Goal: Task Accomplishment & Management: Manage account settings

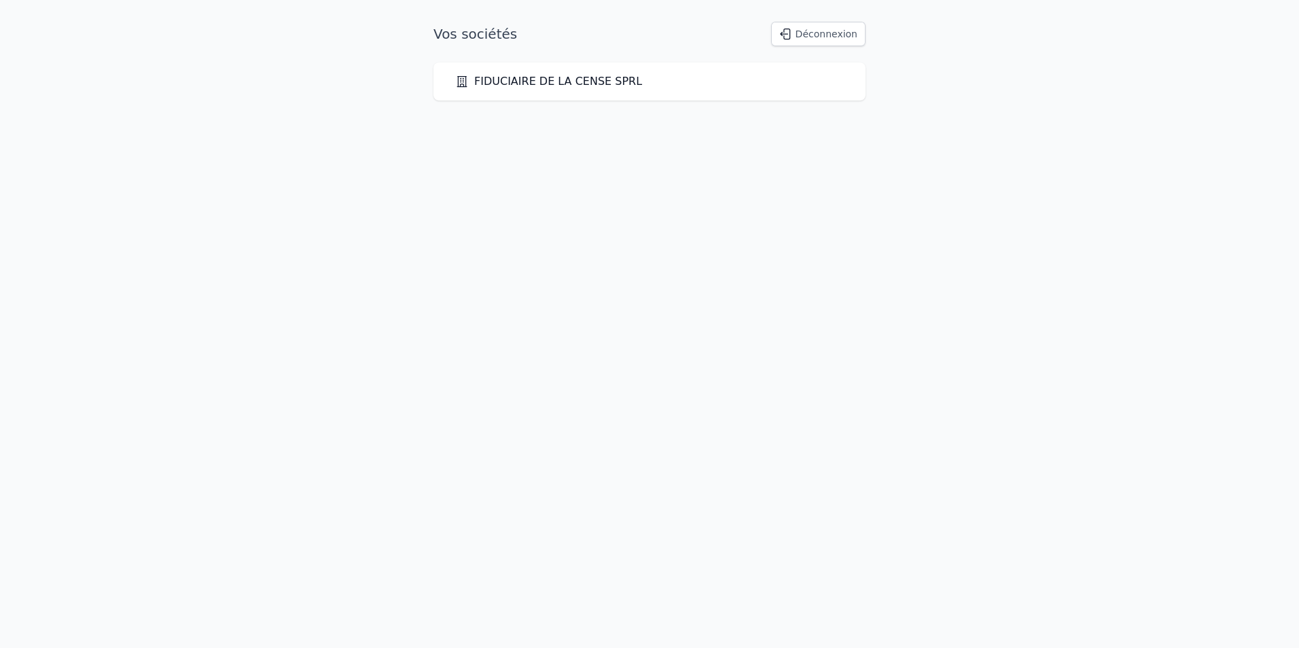
click at [606, 79] on link "FIDUCIAIRE DE LA CENSE SPRL" at bounding box center [548, 81] width 187 height 16
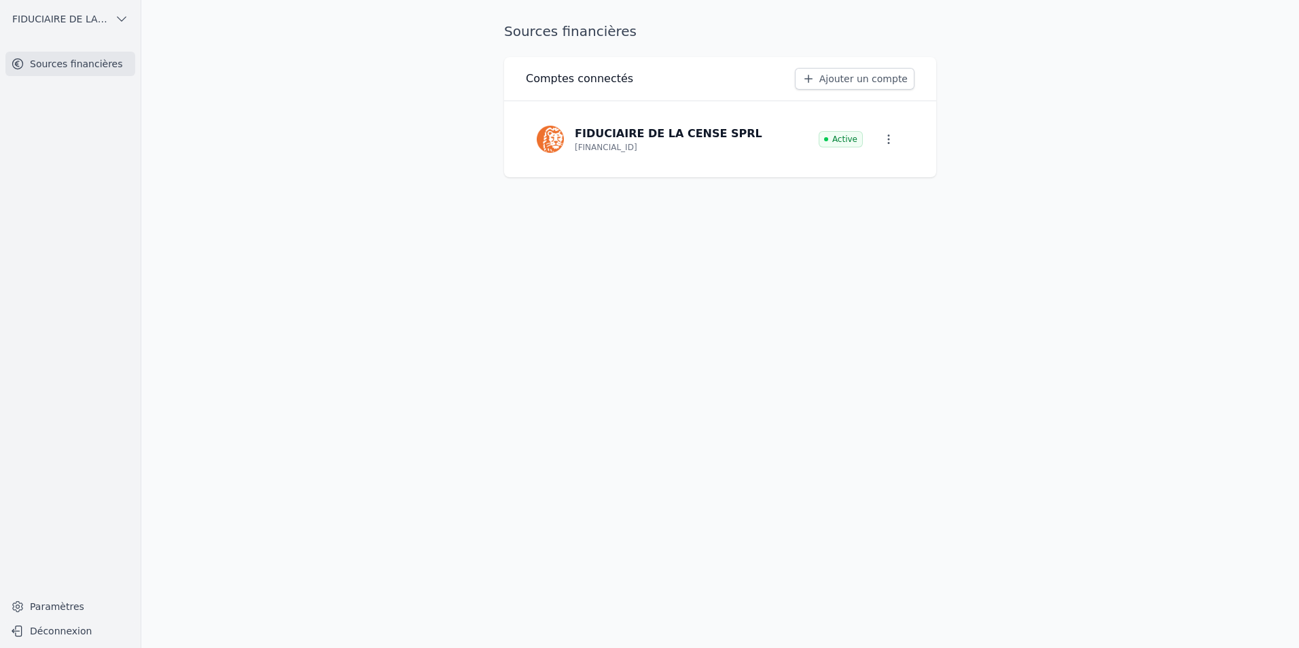
click at [889, 143] on icon "button" at bounding box center [889, 139] width 2 height 10
click at [622, 367] on div at bounding box center [649, 324] width 1299 height 648
click at [88, 60] on link "Sources financières" at bounding box center [70, 64] width 130 height 24
click at [65, 611] on link "Paramètres" at bounding box center [70, 607] width 130 height 22
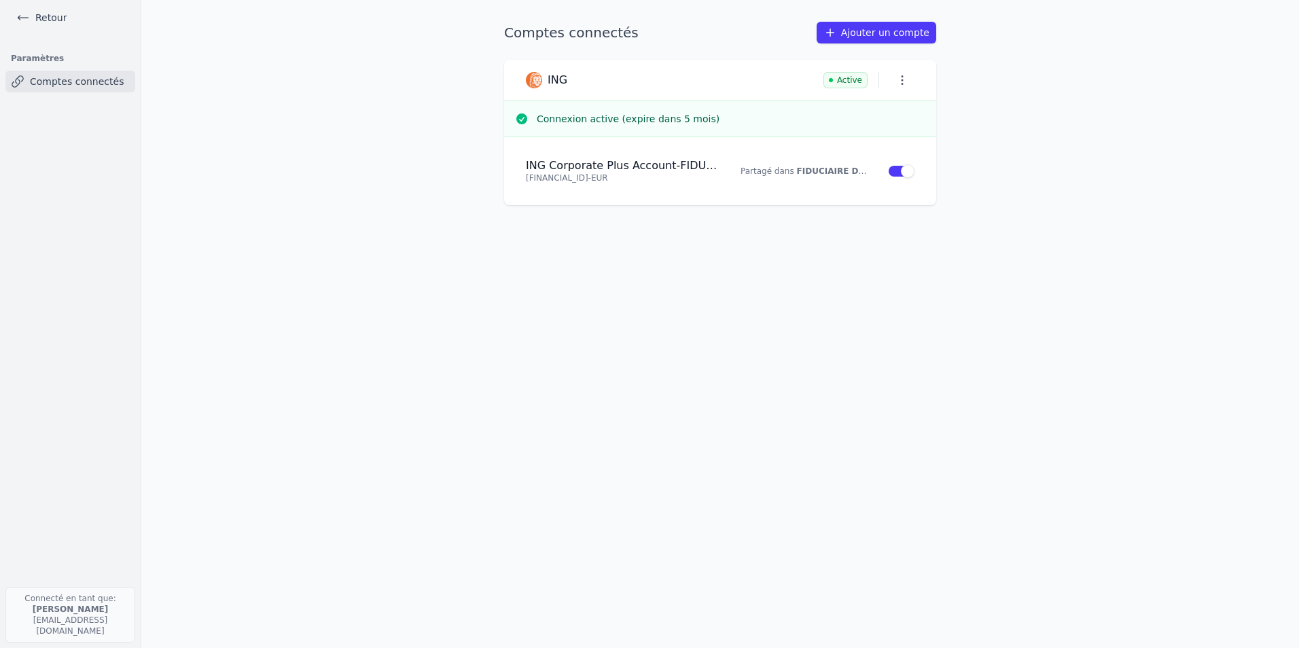
click at [901, 80] on icon "button" at bounding box center [902, 80] width 14 height 14
click at [649, 302] on div at bounding box center [649, 324] width 1299 height 648
click at [18, 14] on icon at bounding box center [23, 18] width 14 height 14
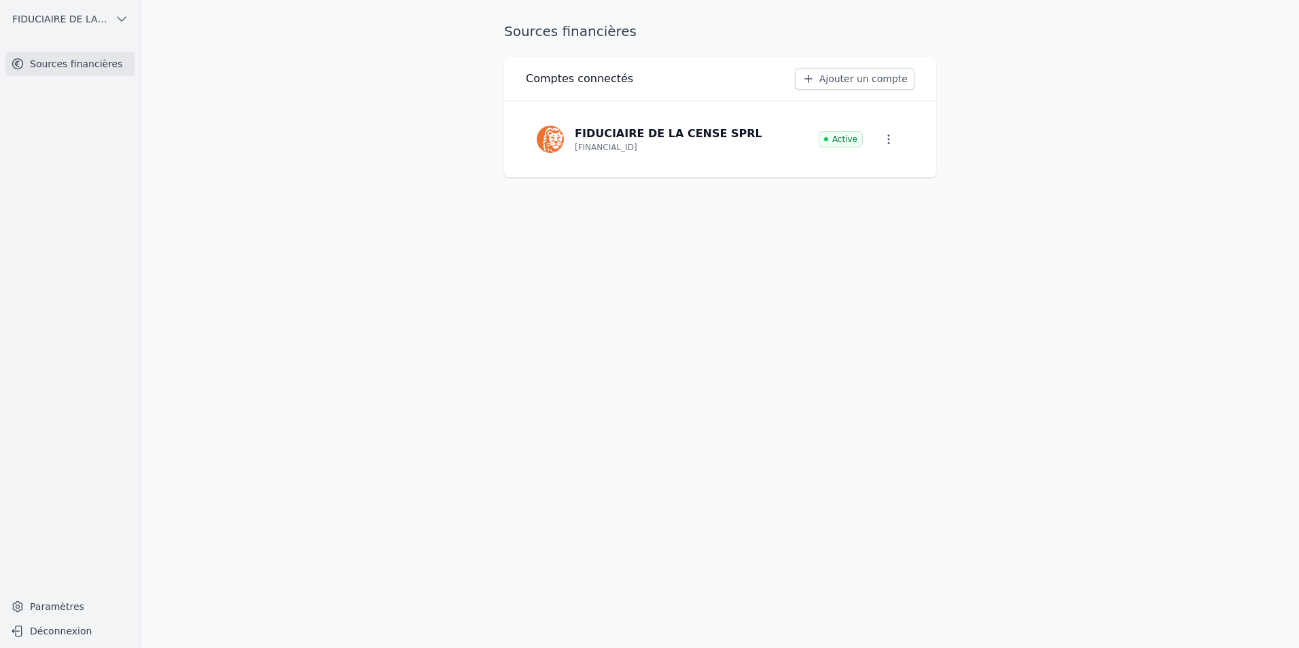
click at [885, 76] on link "Ajouter un compte" at bounding box center [855, 79] width 120 height 22
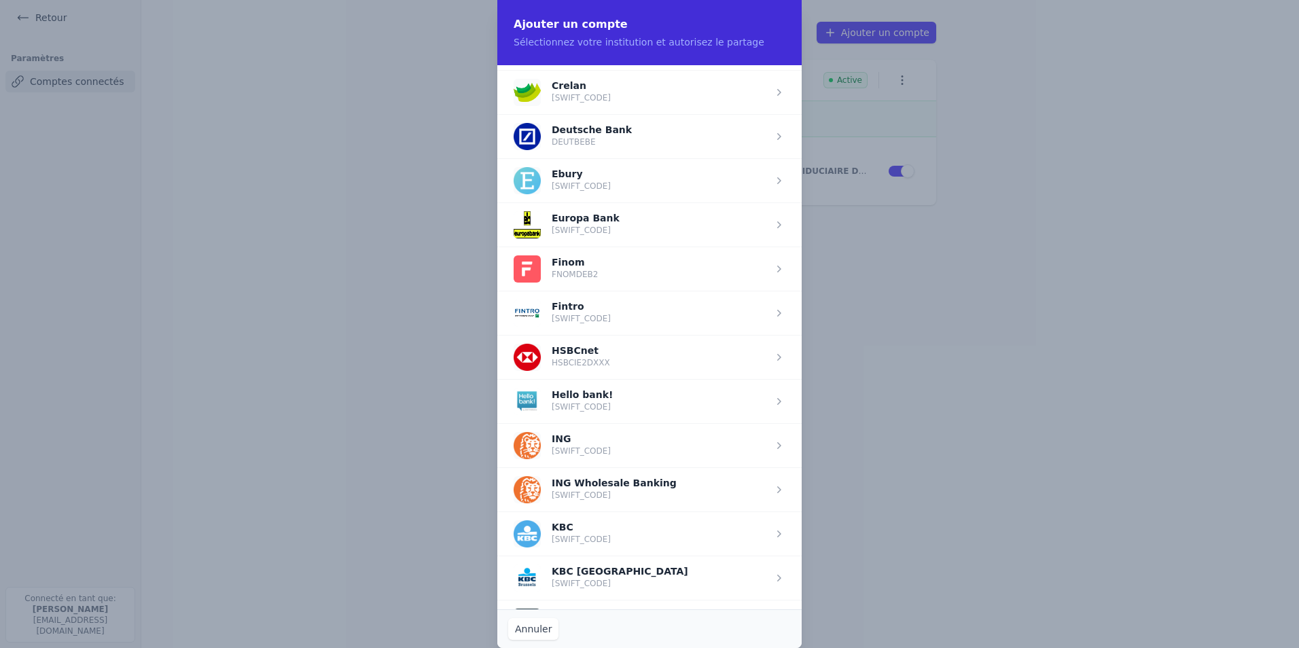
scroll to position [611, 0]
click at [613, 94] on span "button" at bounding box center [649, 93] width 304 height 44
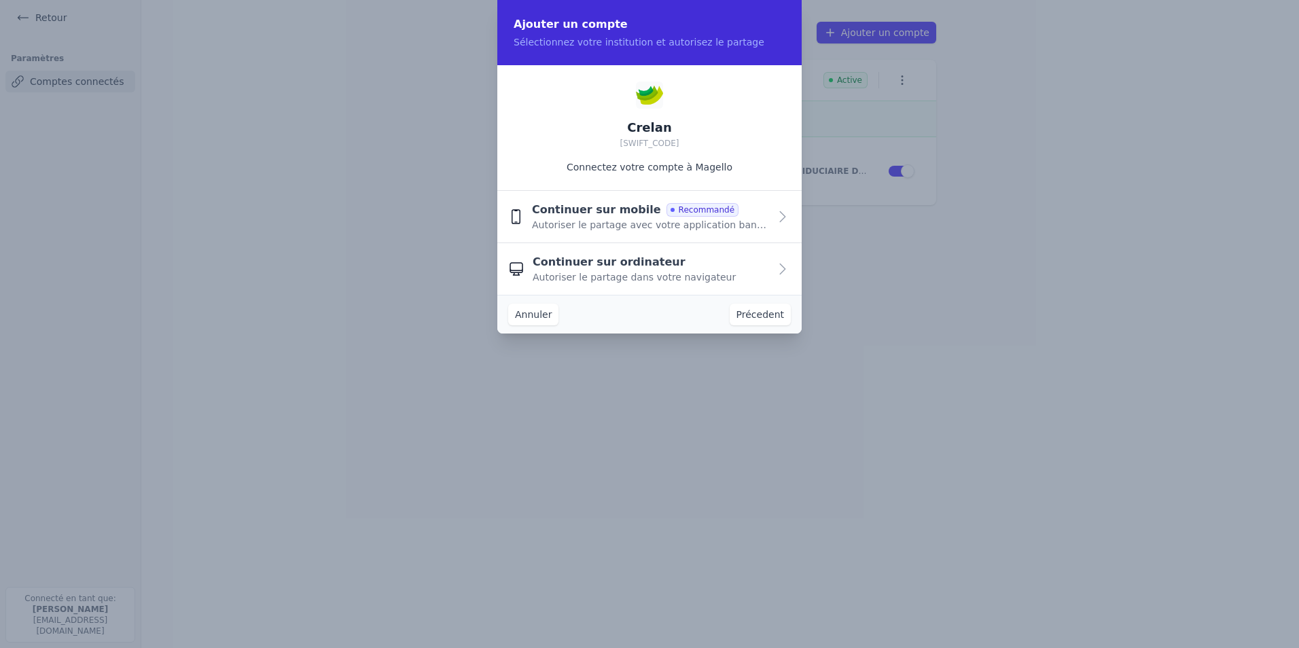
click at [709, 217] on div "Continuer sur mobile Recommandé Autoriser le partage avec votre application ban…" at bounding box center [650, 217] width 237 height 30
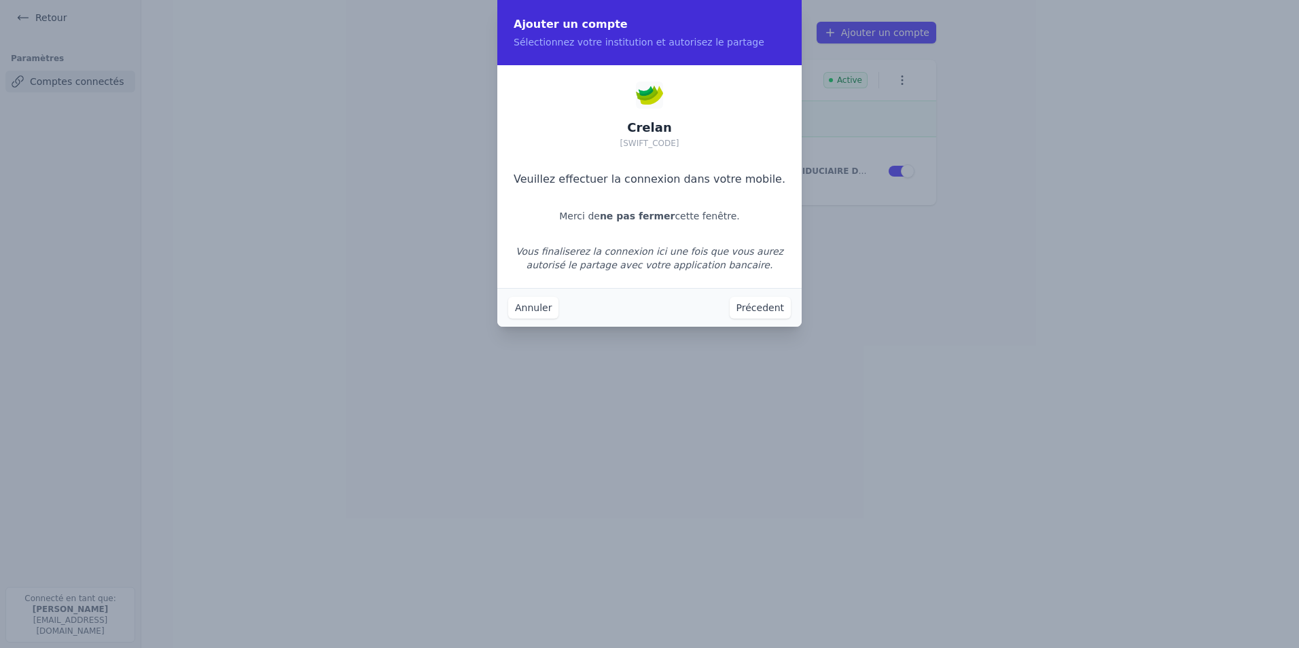
click at [762, 304] on button "Précedent" at bounding box center [759, 308] width 61 height 22
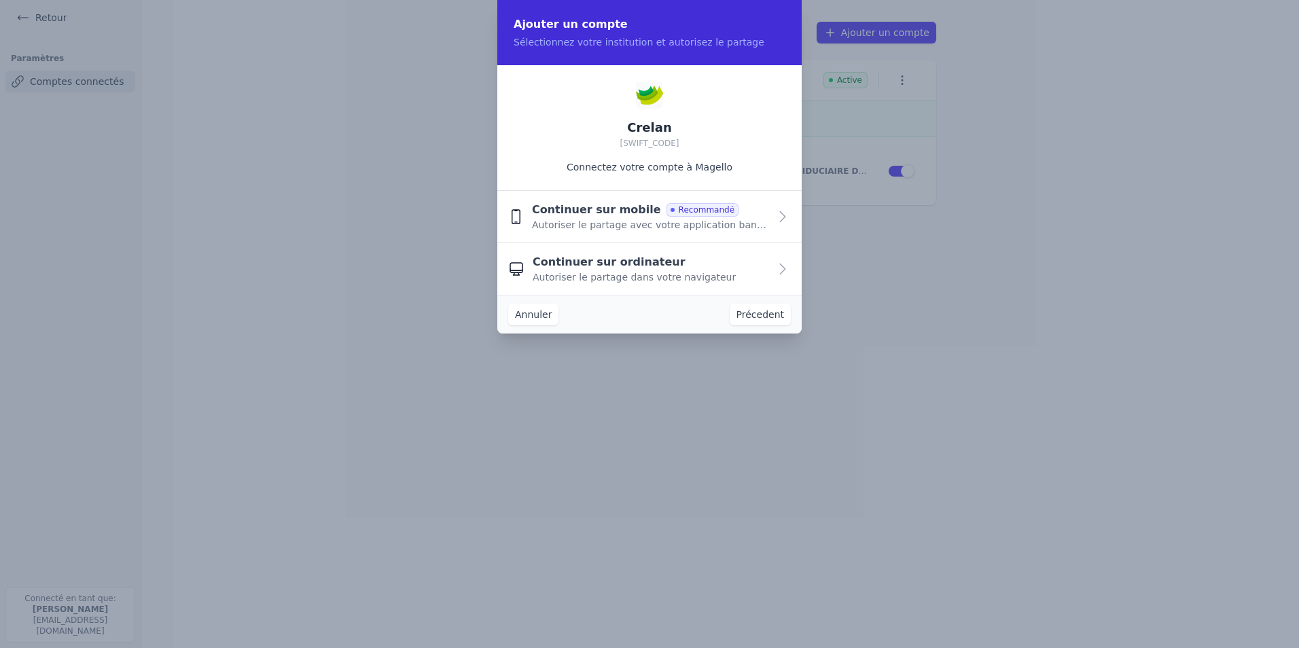
click at [696, 228] on span "Autoriser le partage avec votre application bancaire" at bounding box center [650, 225] width 237 height 14
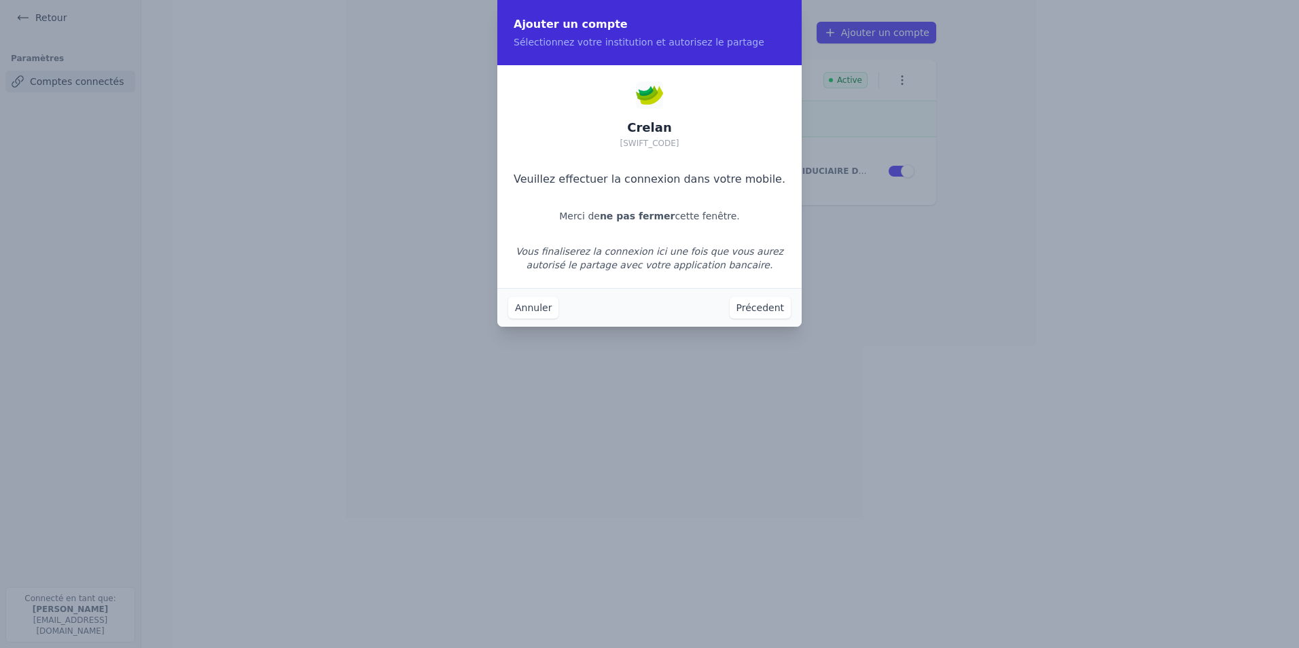
click at [543, 314] on button "Annuler" at bounding box center [533, 308] width 50 height 22
